Goal: Task Accomplishment & Management: Use online tool/utility

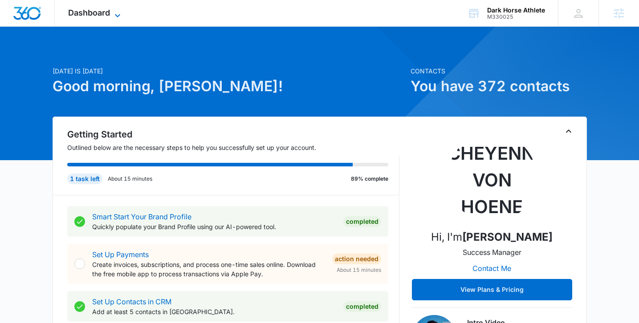
click at [118, 12] on icon at bounding box center [117, 15] width 11 height 11
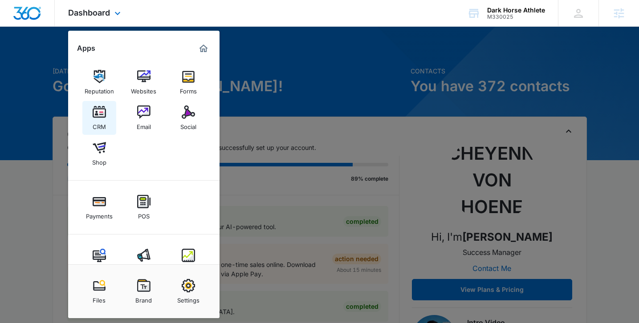
click at [97, 108] on img at bounding box center [99, 111] width 13 height 13
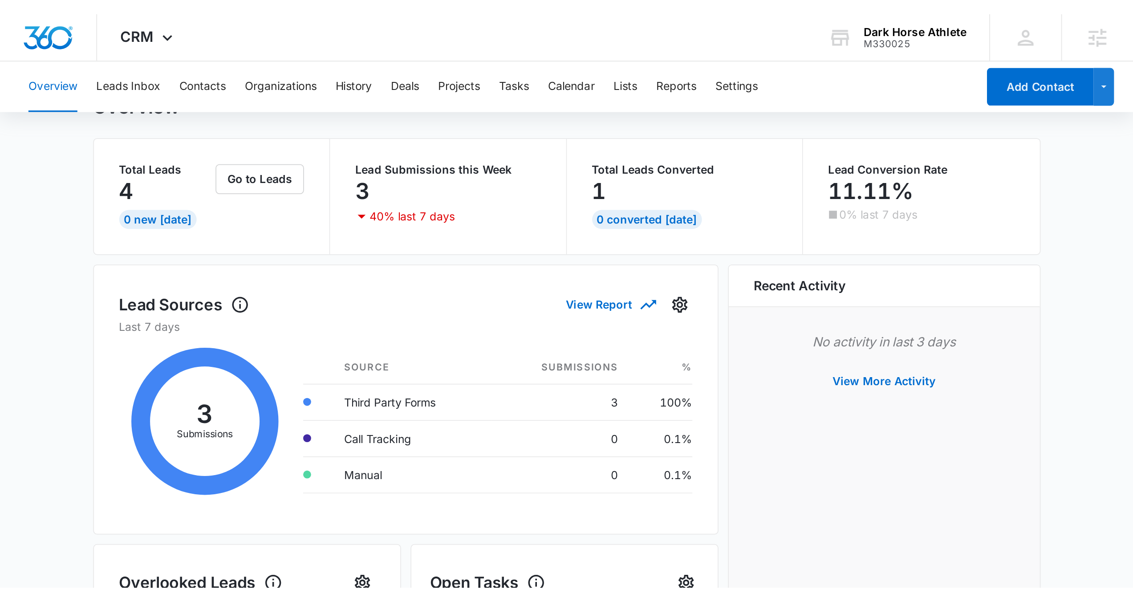
scroll to position [27, 0]
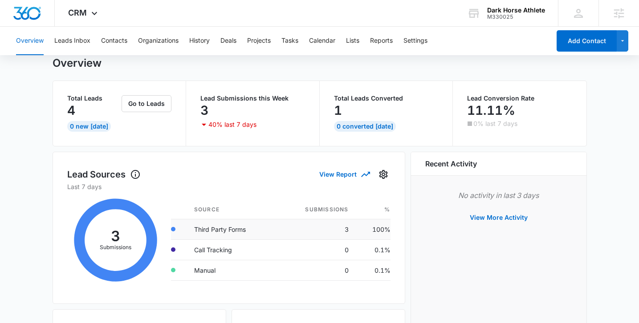
click at [207, 230] on td "Third Party Forms" at bounding box center [232, 229] width 90 height 20
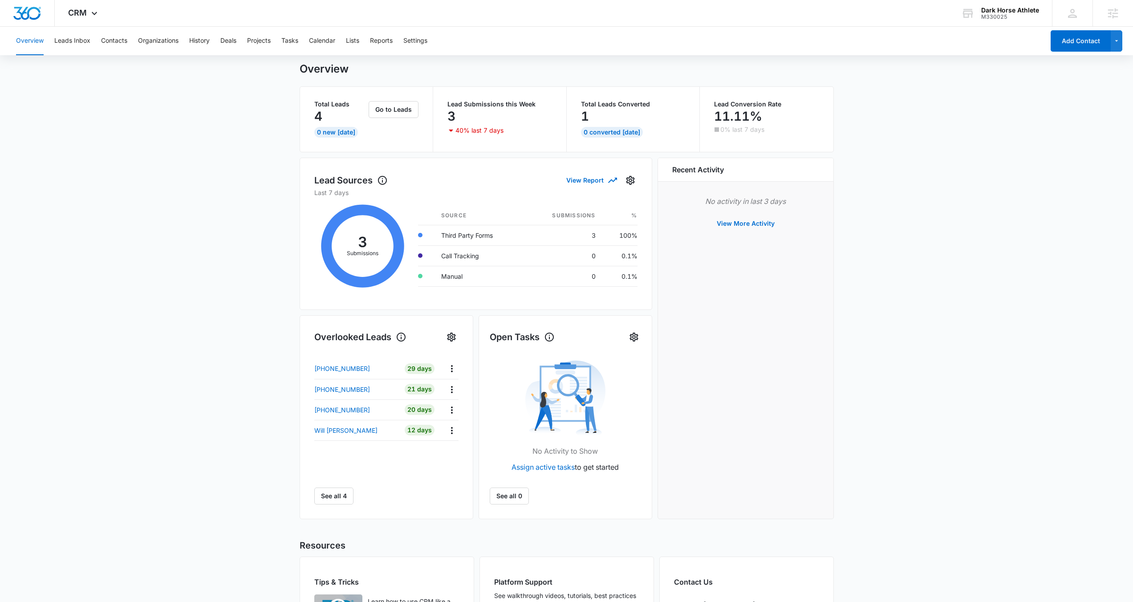
scroll to position [0, 0]
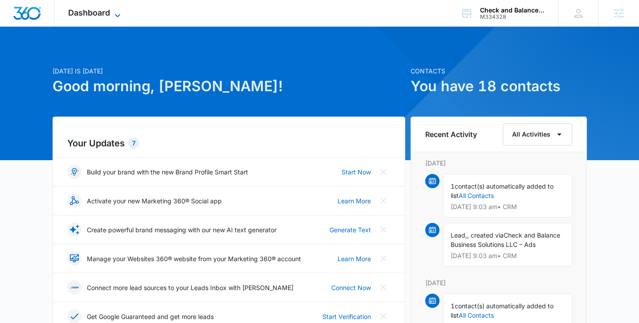
click at [117, 12] on icon at bounding box center [117, 15] width 11 height 11
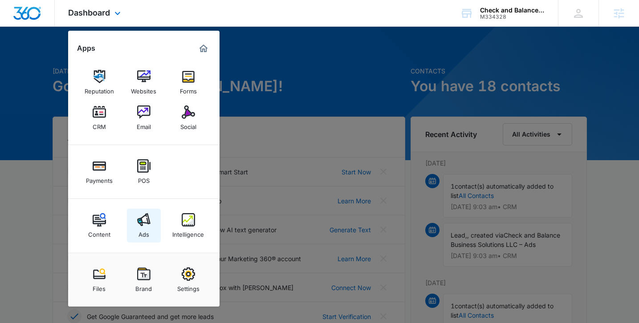
click at [150, 217] on img at bounding box center [143, 219] width 13 height 13
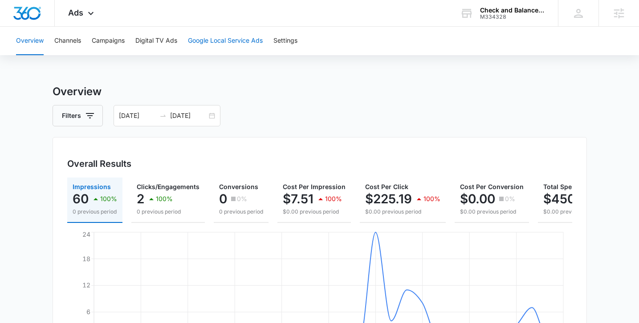
click at [222, 39] on button "Google Local Service Ads" at bounding box center [225, 41] width 75 height 28
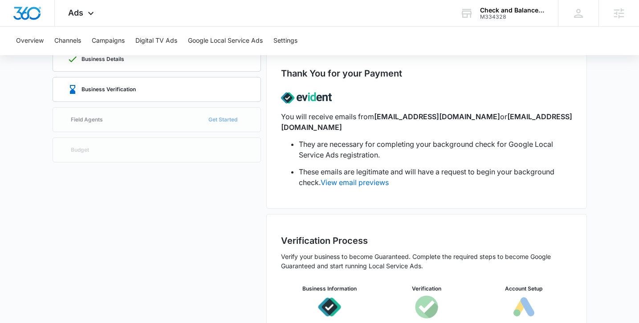
scroll to position [54, 0]
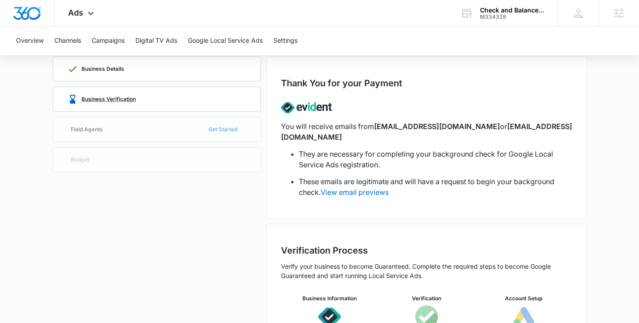
click at [186, 94] on div "Business Verification" at bounding box center [156, 99] width 179 height 24
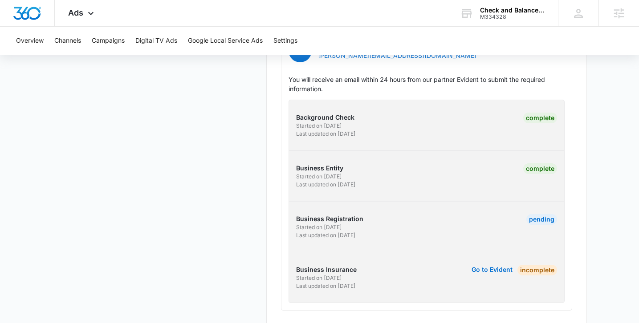
scroll to position [313, 0]
